Goal: Task Accomplishment & Management: Complete application form

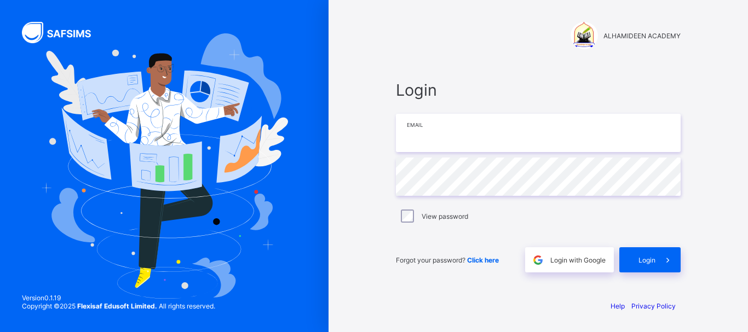
click at [431, 137] on input "email" at bounding box center [538, 133] width 285 height 38
type input "**********"
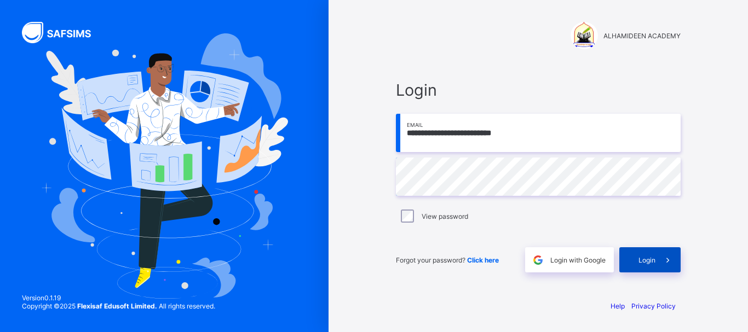
click at [652, 260] on span "Login" at bounding box center [647, 260] width 17 height 8
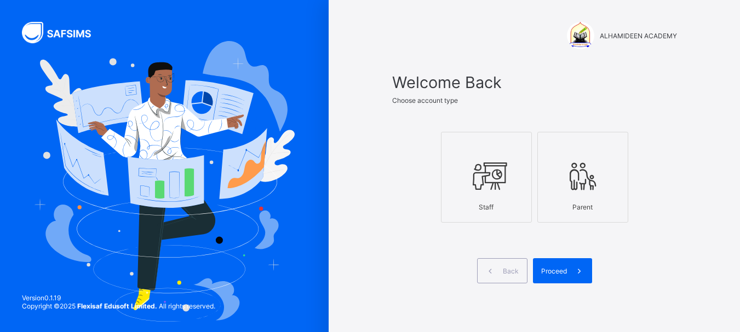
click at [505, 184] on icon at bounding box center [486, 176] width 38 height 33
click at [560, 274] on span "Proceed" at bounding box center [554, 271] width 26 height 8
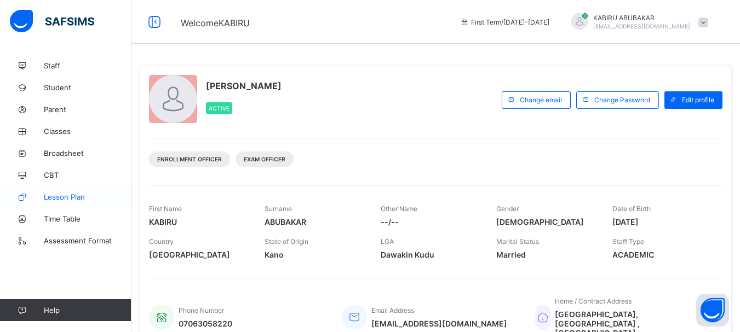
click at [86, 200] on span "Lesson Plan" at bounding box center [88, 197] width 88 height 9
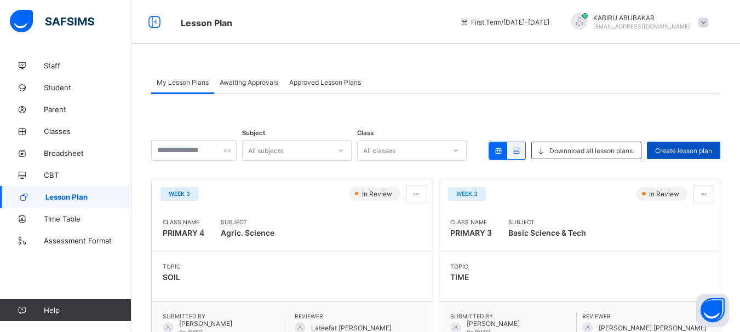
click at [668, 149] on span "Create lesson plan" at bounding box center [683, 151] width 57 height 8
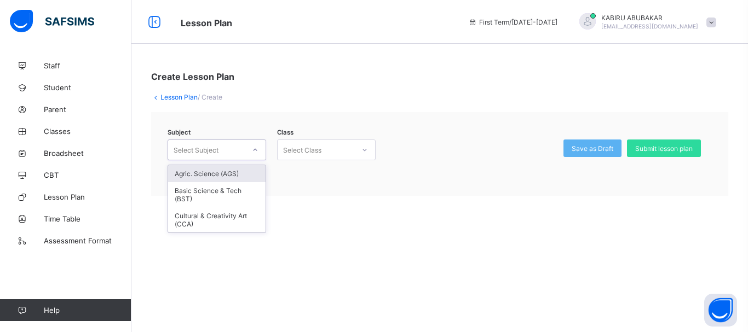
click at [258, 150] on icon at bounding box center [255, 150] width 7 height 11
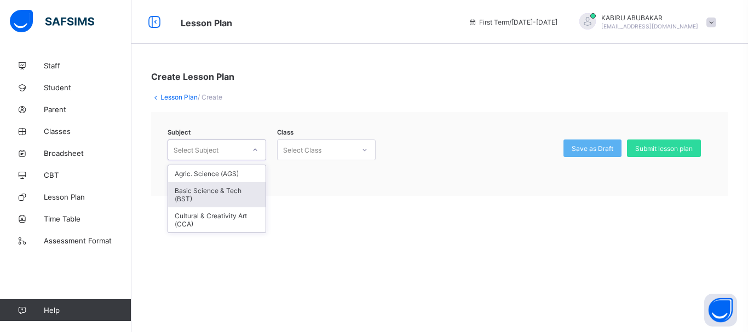
click at [239, 188] on div "Basic Science & Tech (BST)" at bounding box center [216, 194] width 97 height 25
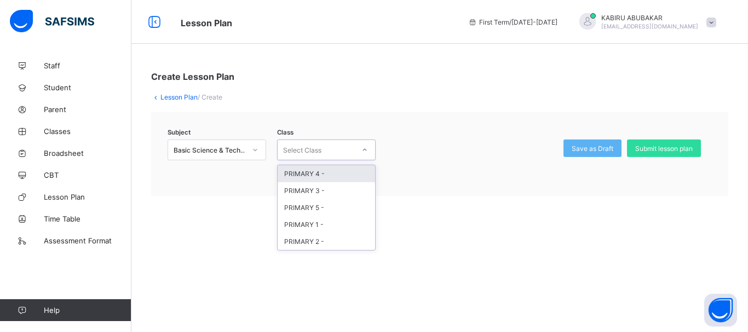
click at [321, 151] on div "Select Class" at bounding box center [316, 149] width 77 height 15
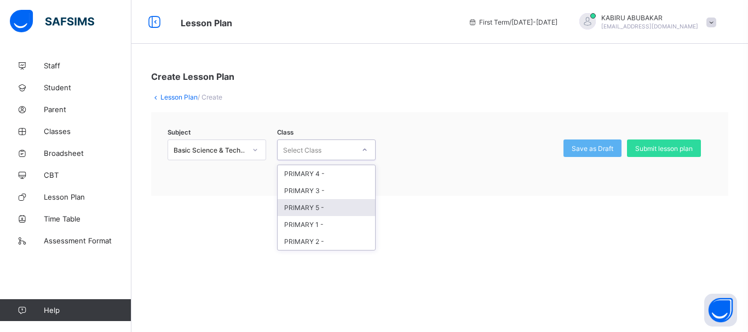
click at [311, 205] on div "PRIMARY 5 -" at bounding box center [326, 207] width 97 height 17
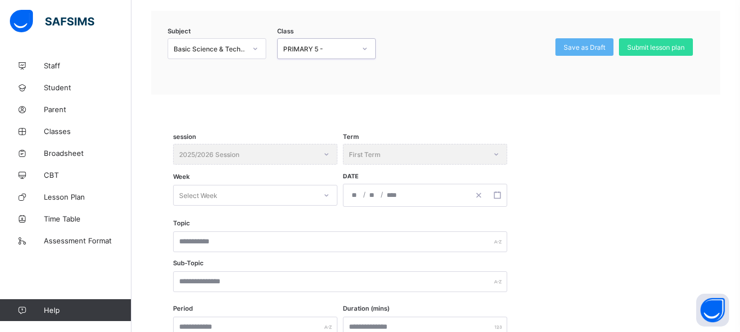
scroll to position [102, 0]
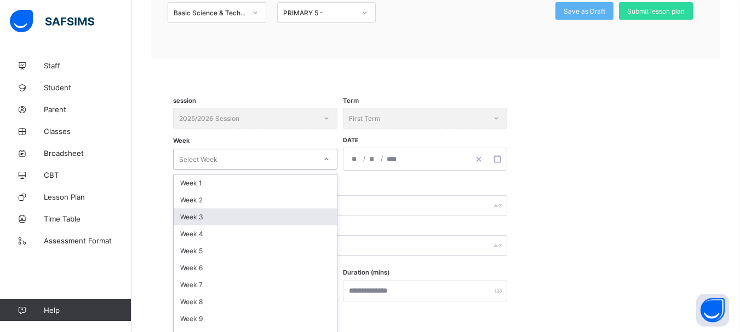
click at [254, 170] on div "option Week 3 focused, 3 of 14. 14 results available. Use Up and Down to choose…" at bounding box center [255, 159] width 164 height 21
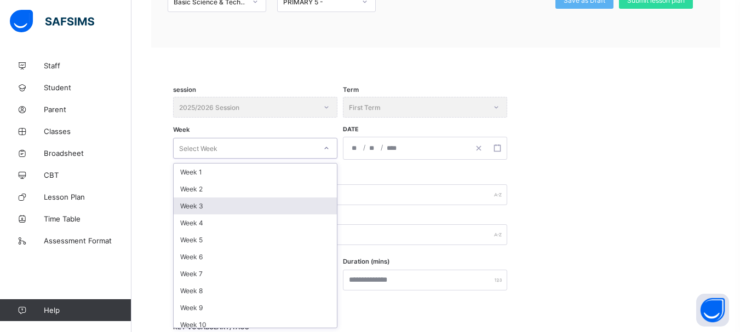
scroll to position [149, 0]
click at [254, 204] on div "Week 3" at bounding box center [255, 205] width 163 height 17
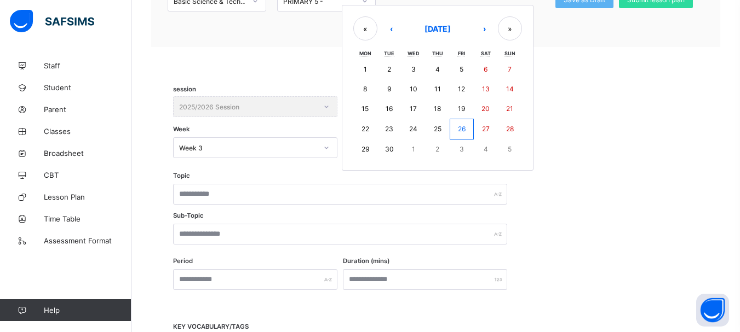
click at [355, 147] on div "/ / « ‹ [DATE] › » Mon Tue Wed Thu Fri Sat Sun 1 2 3 4 5 6 7 8 9 10 11 12 13 14…" at bounding box center [425, 147] width 164 height 23
click at [462, 147] on abbr "3" at bounding box center [461, 149] width 4 height 8
type input "**********"
type input "**"
type input "*"
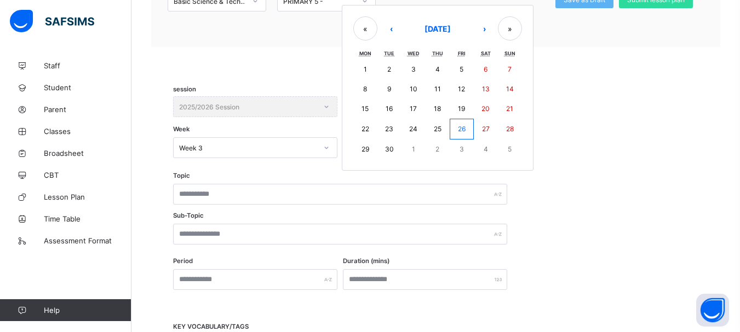
type input "****"
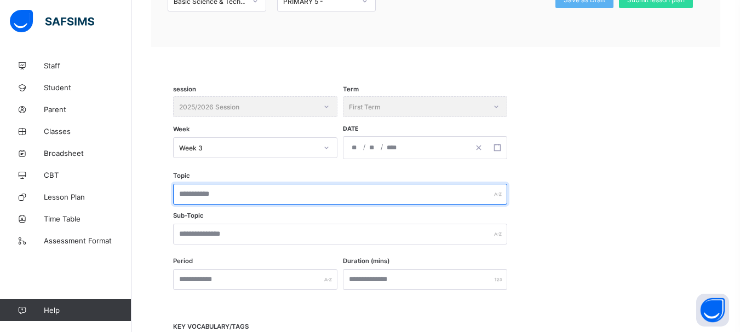
click at [243, 195] on input "text" at bounding box center [340, 194] width 334 height 21
type input "*********"
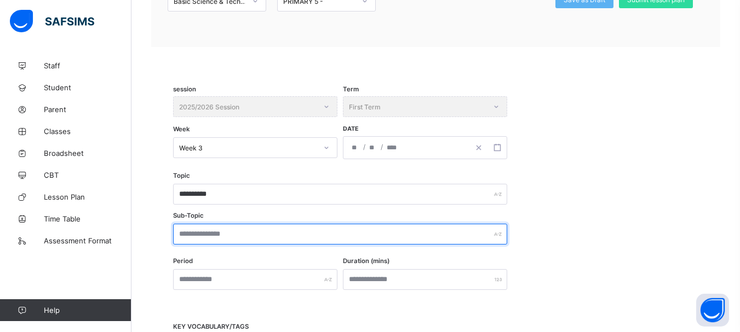
click at [193, 235] on input "text" at bounding box center [340, 234] width 334 height 21
type input "**********"
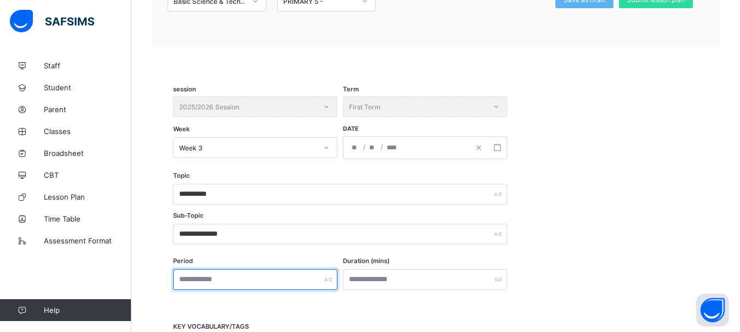
click at [253, 277] on input "text" at bounding box center [255, 279] width 164 height 21
type input "*"
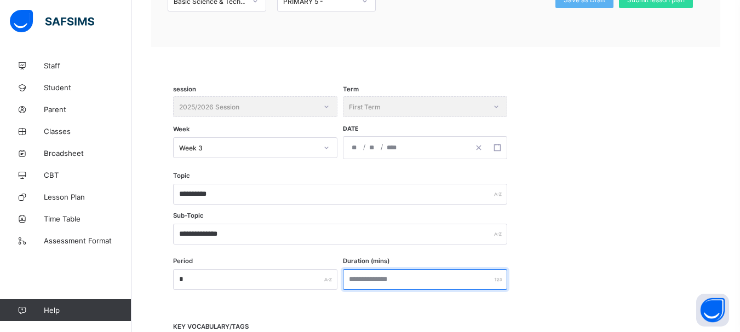
click at [383, 284] on input "number" at bounding box center [425, 279] width 164 height 21
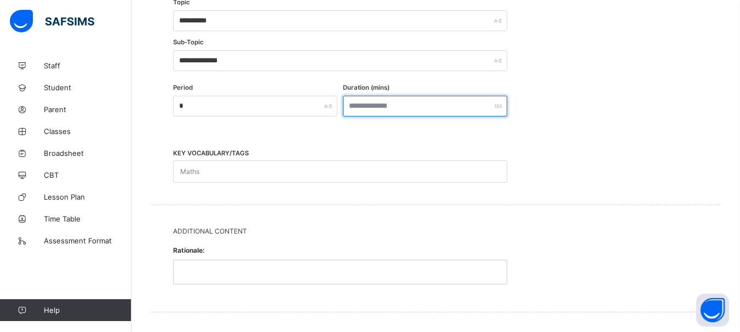
scroll to position [441, 0]
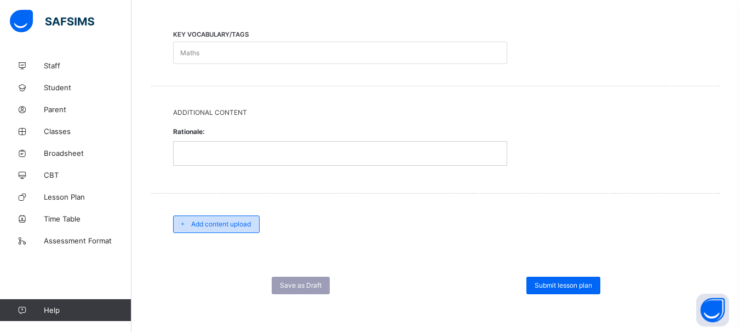
type input "**"
click at [217, 228] on span "Add content upload" at bounding box center [221, 224] width 60 height 8
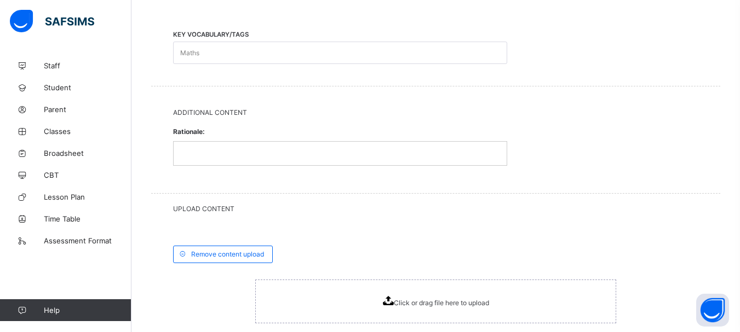
click at [421, 301] on span "Click or drag file here to upload" at bounding box center [441, 303] width 95 height 8
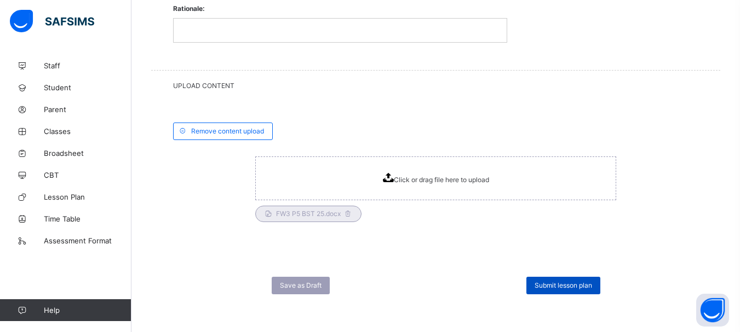
click at [555, 285] on span "Submit lesson plan" at bounding box center [563, 285] width 58 height 8
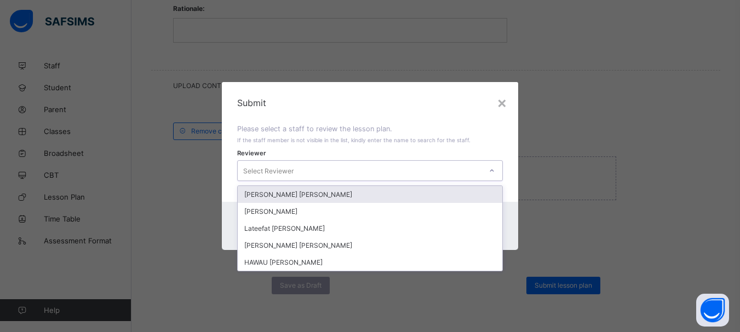
click at [491, 171] on icon at bounding box center [491, 170] width 7 height 11
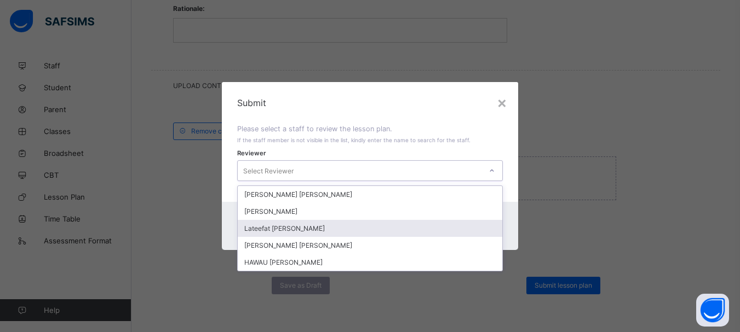
click at [363, 232] on div "Lateefat [PERSON_NAME]" at bounding box center [370, 228] width 264 height 17
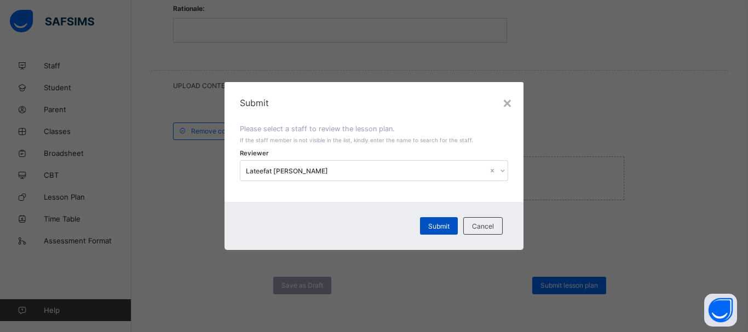
click at [434, 229] on span "Submit" at bounding box center [438, 226] width 21 height 8
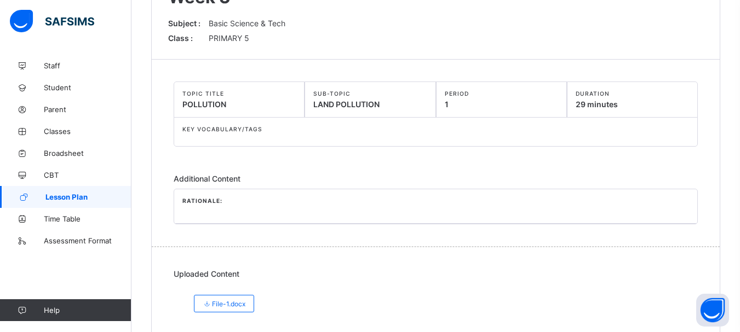
scroll to position [140, 0]
